Goal: Task Accomplishment & Management: Use online tool/utility

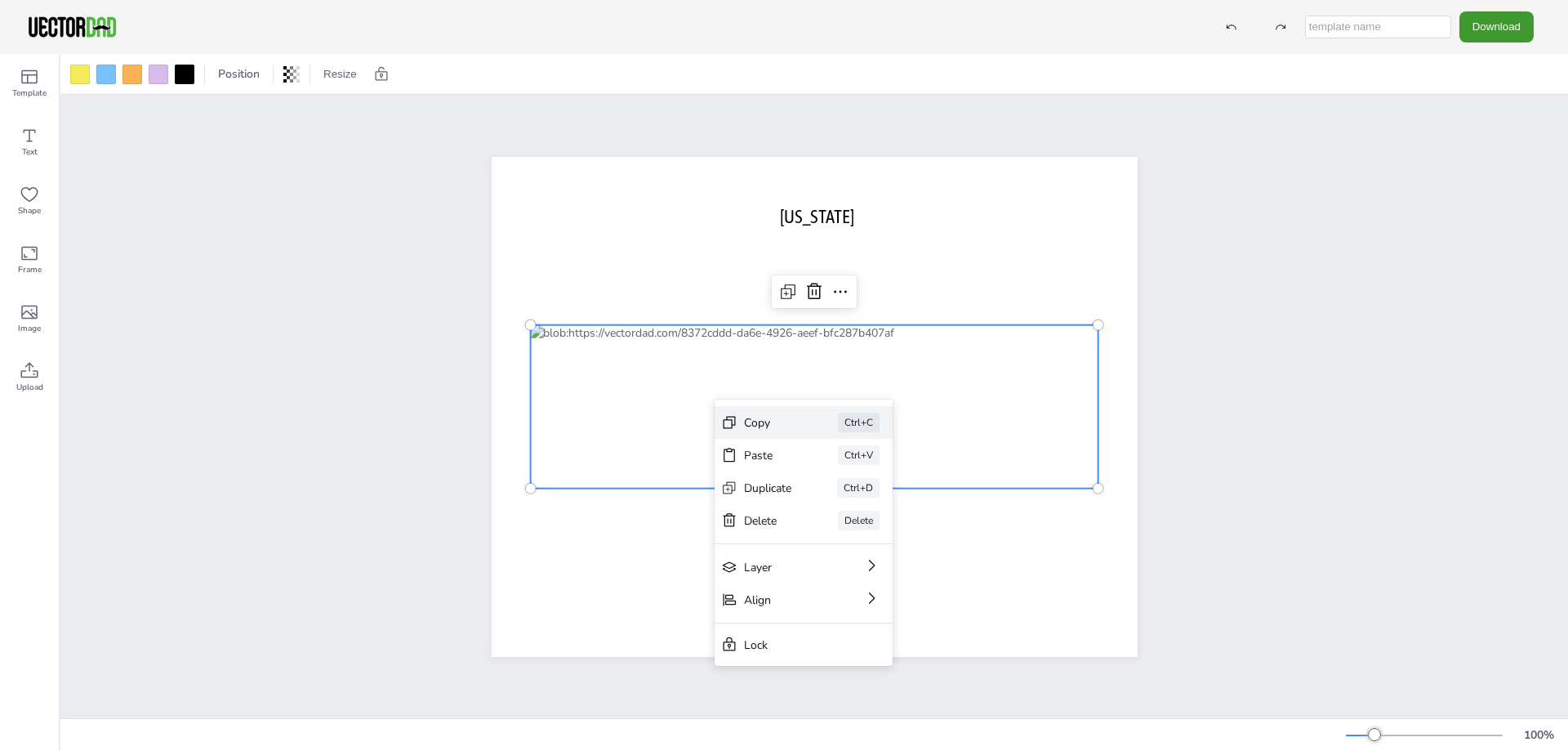
click at [745, 419] on div "Copy" at bounding box center [768, 423] width 48 height 16
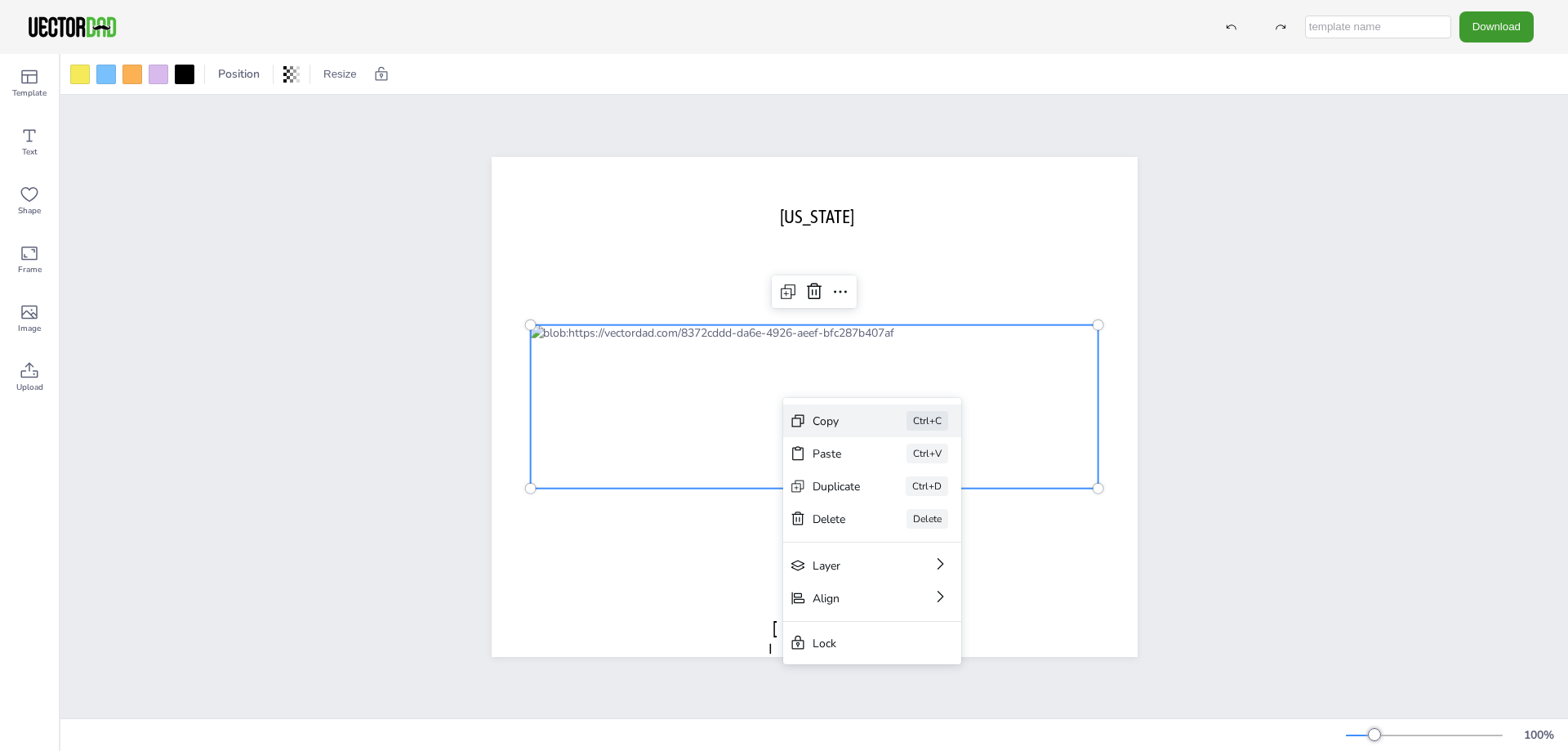
click at [804, 419] on icon at bounding box center [797, 420] width 16 height 16
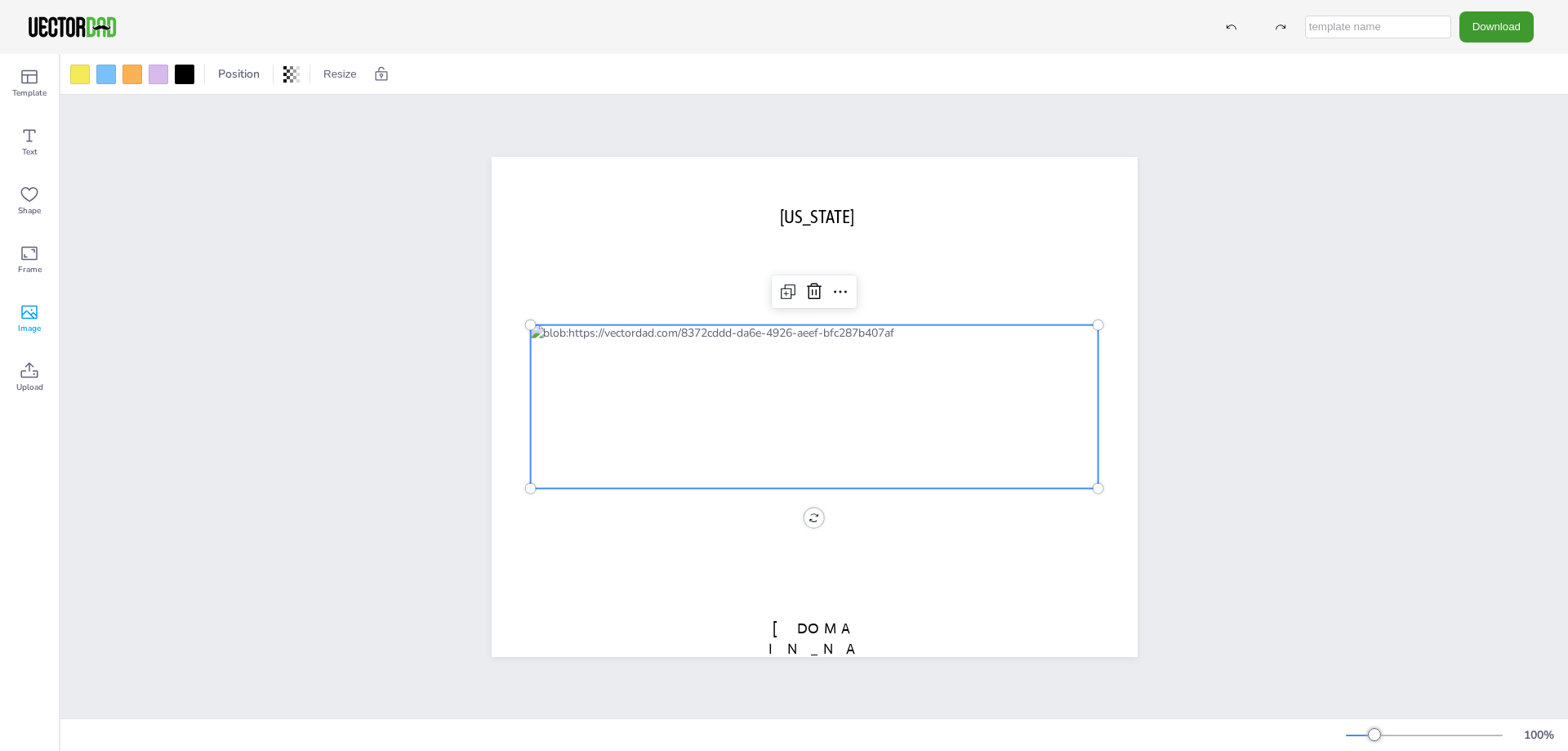
click at [22, 320] on icon at bounding box center [29, 312] width 20 height 20
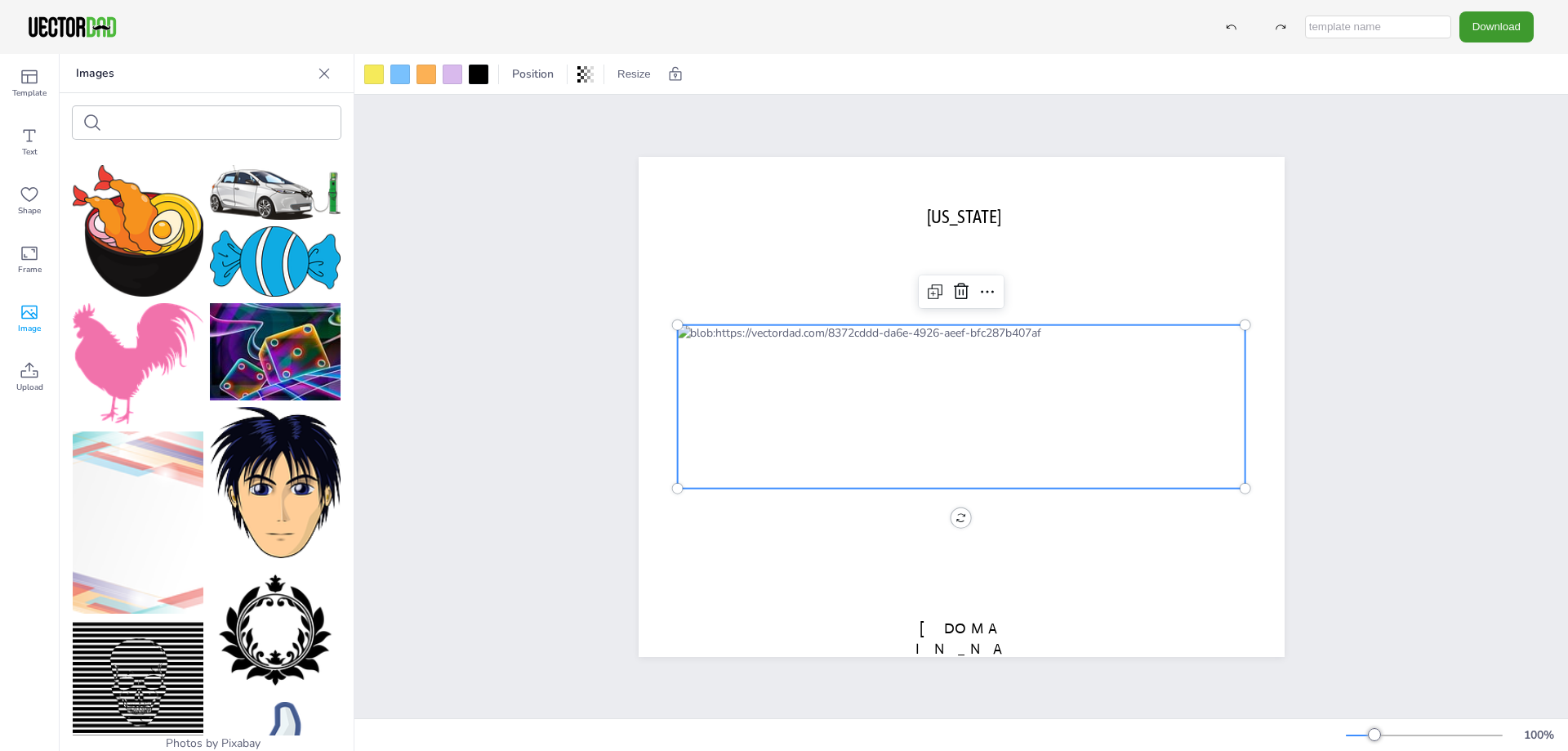
click at [519, 227] on div "[US_STATE] [DOMAIN_NAME]" at bounding box center [961, 407] width 1213 height 624
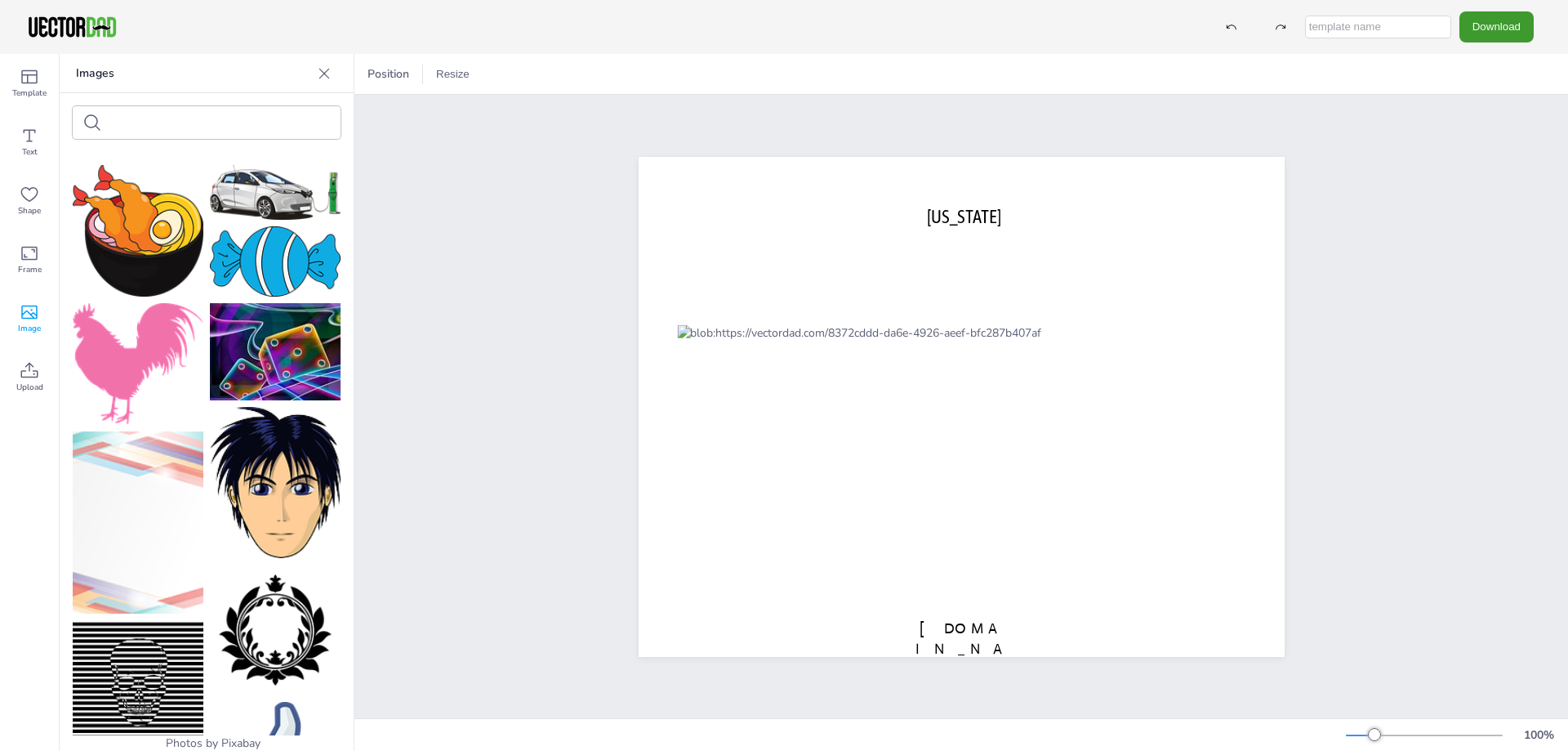
click at [322, 72] on icon at bounding box center [324, 73] width 16 height 16
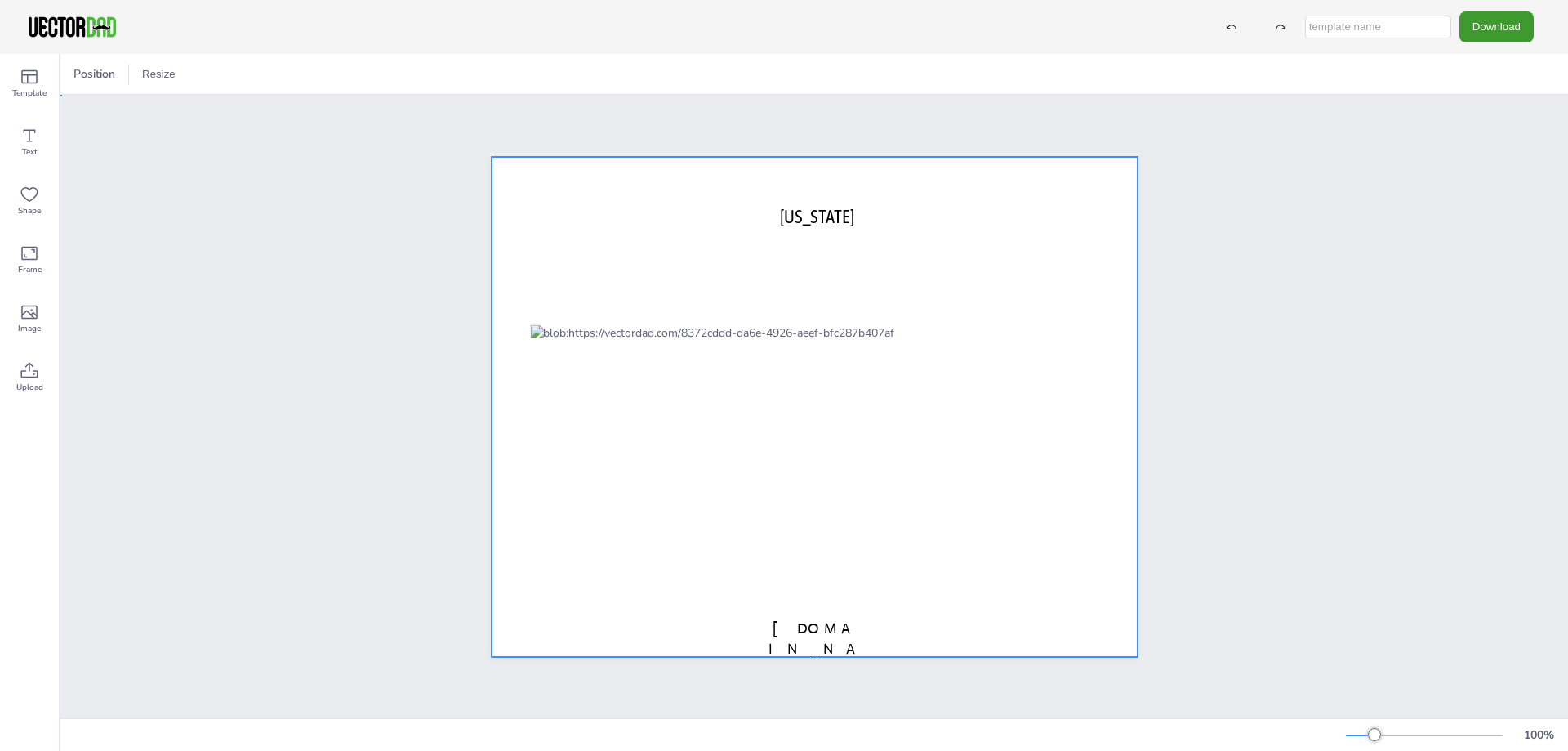
click at [1010, 546] on div at bounding box center [815, 407] width 646 height 500
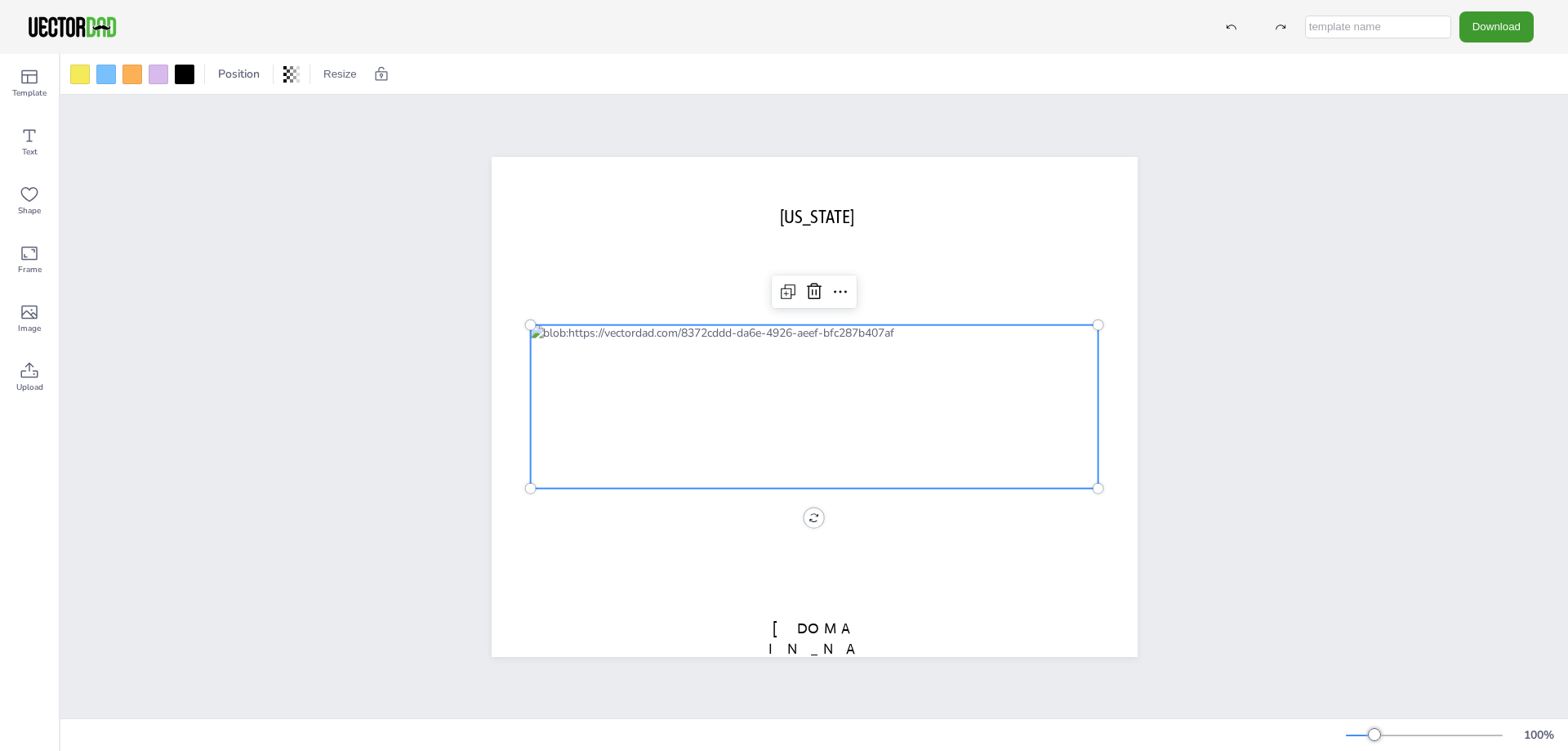
click at [752, 388] on div at bounding box center [814, 406] width 568 height 164
click at [832, 282] on icon at bounding box center [840, 291] width 20 height 20
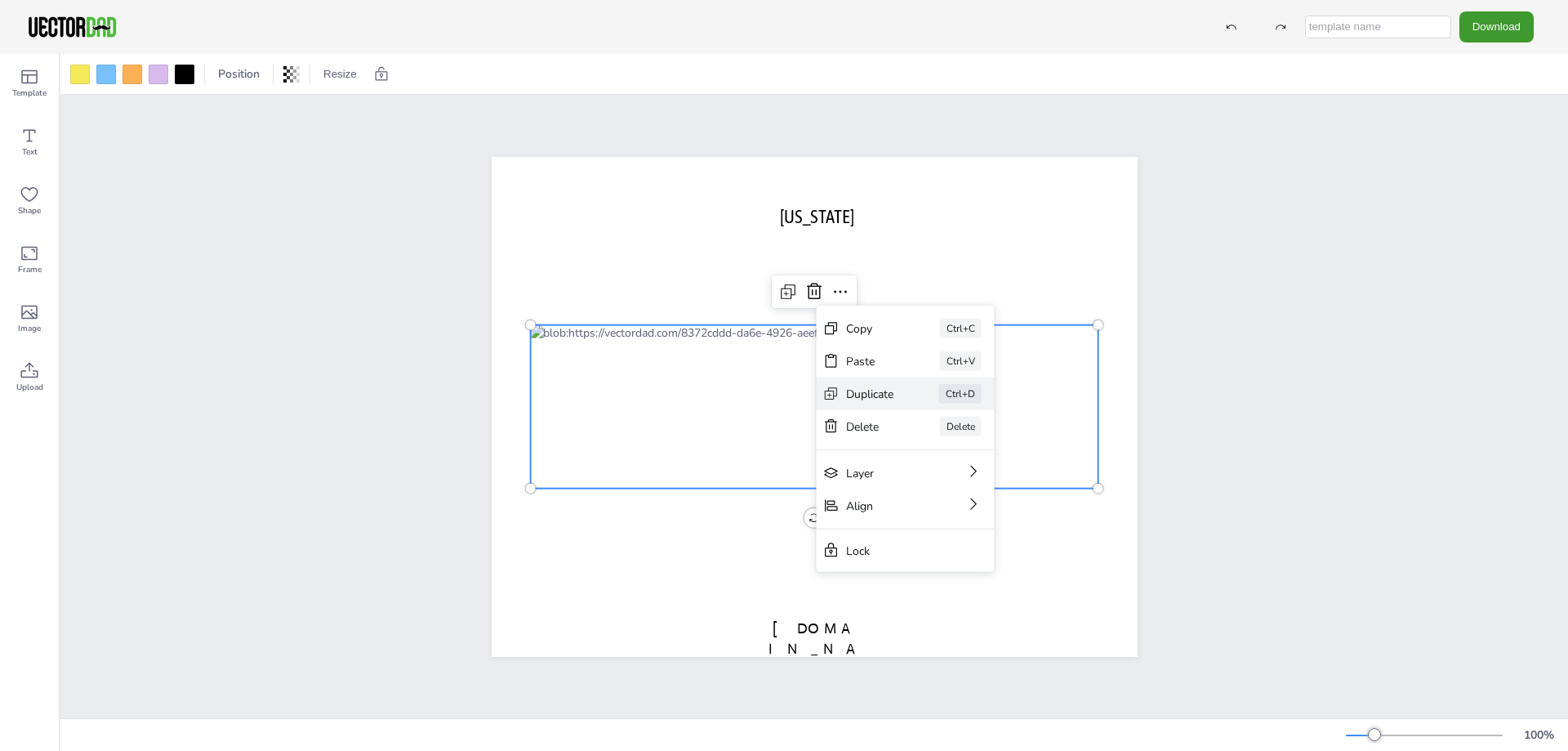
click at [856, 396] on div "Duplicate" at bounding box center [870, 394] width 47 height 16
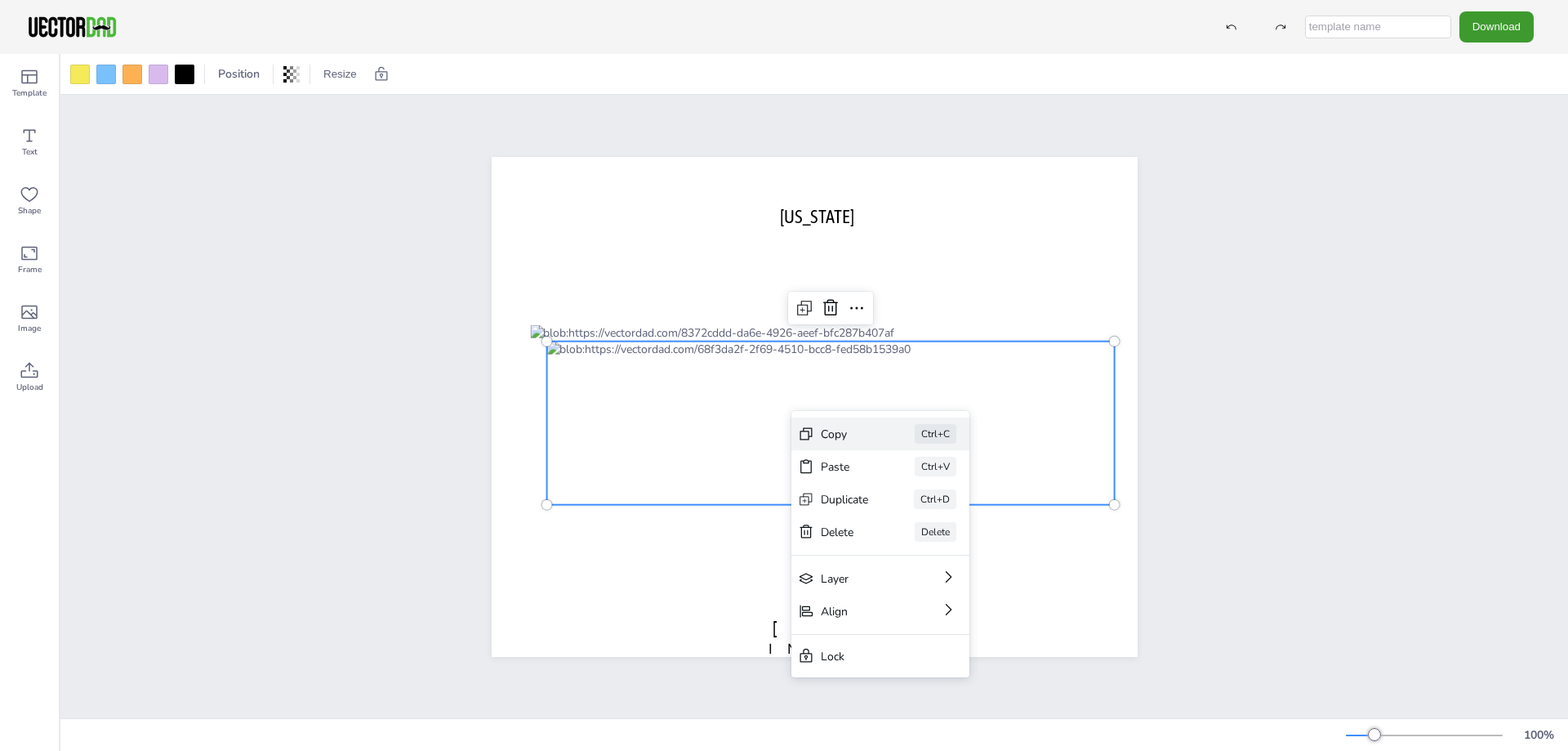
click at [832, 430] on div "Copy" at bounding box center [845, 434] width 48 height 16
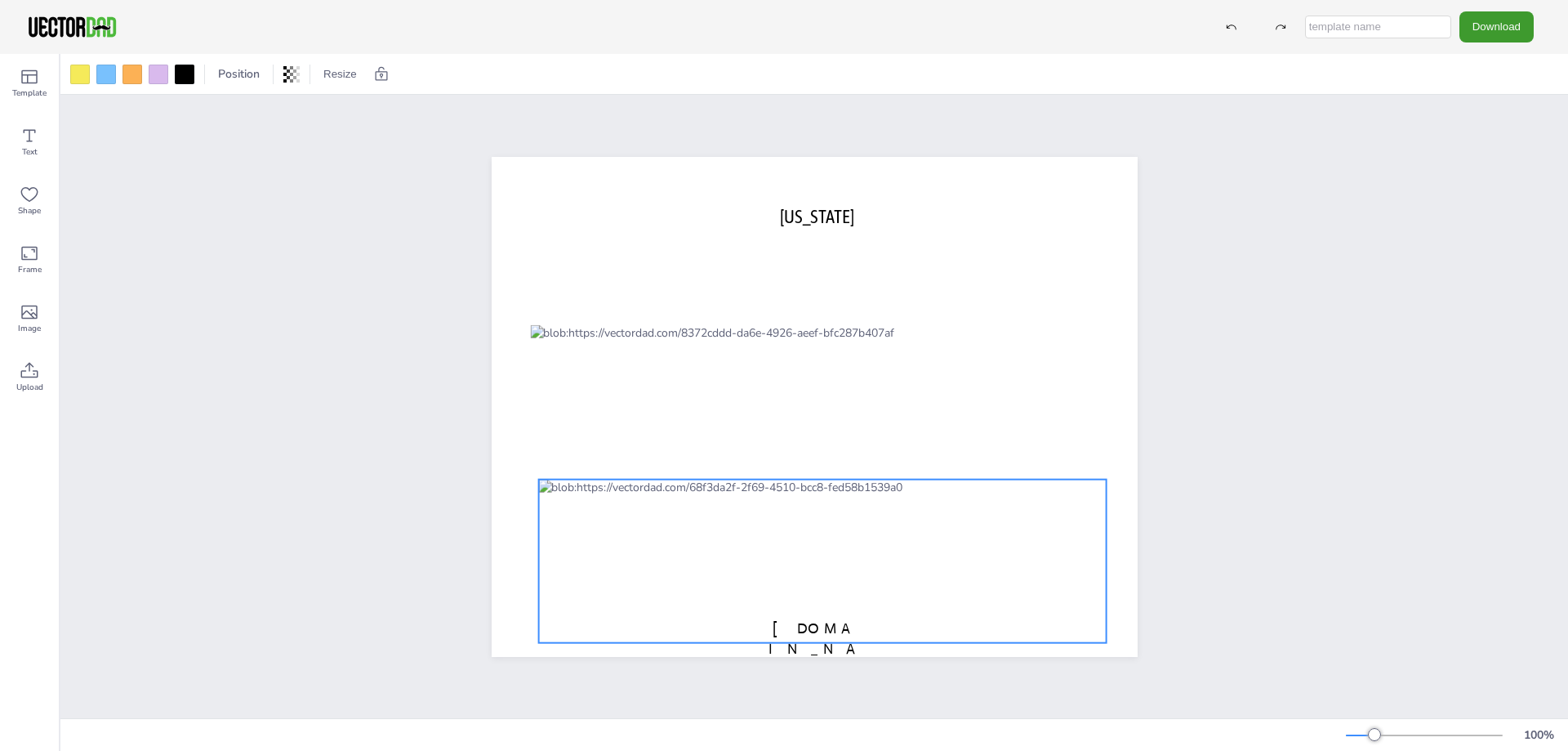
drag, startPoint x: 723, startPoint y: 391, endPoint x: 716, endPoint y: 530, distance: 139.2
click at [716, 530] on div at bounding box center [822, 561] width 568 height 164
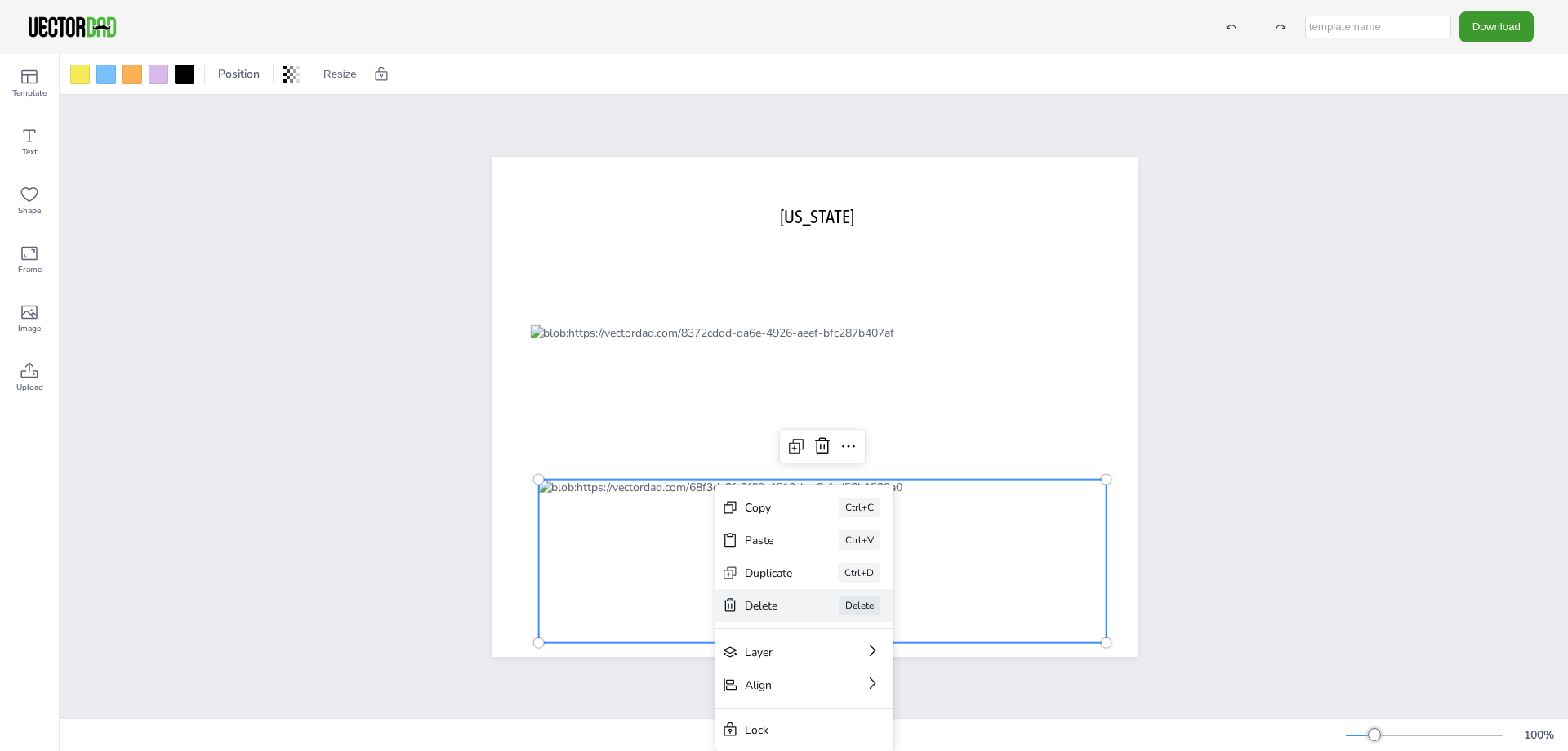
click at [761, 609] on div "Delete" at bounding box center [769, 605] width 48 height 16
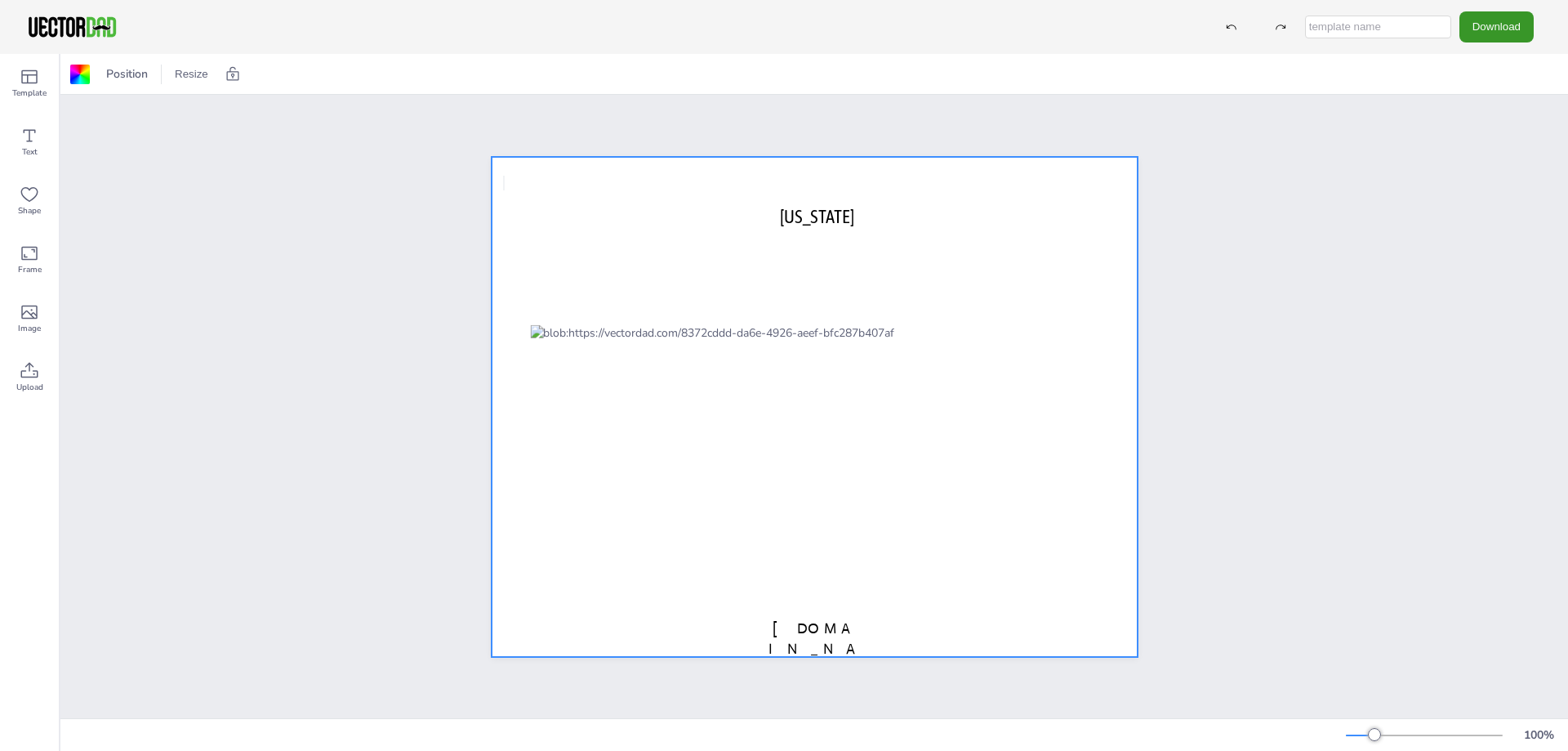
click at [1498, 25] on button "Download" at bounding box center [1497, 26] width 74 height 30
click at [1459, 127] on icon "Download" at bounding box center [1455, 133] width 17 height 17
